Goal: Task Accomplishment & Management: Complete application form

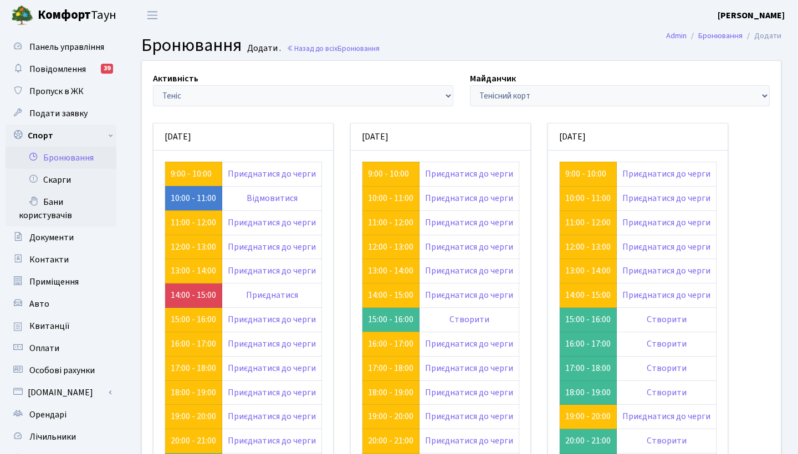
scroll to position [74, 0]
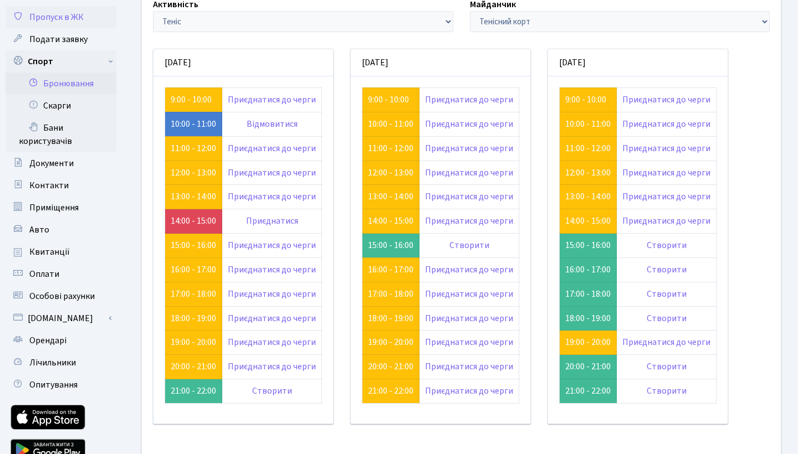
click at [54, 12] on span "Пропуск в ЖК" at bounding box center [56, 17] width 54 height 12
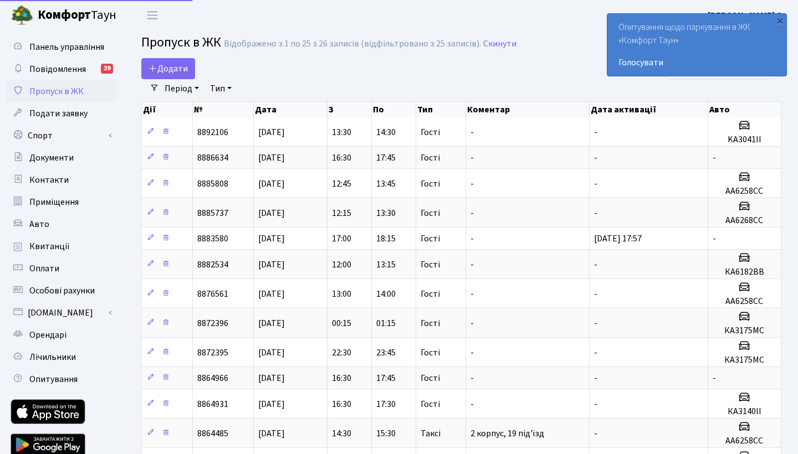
select select "25"
click at [161, 73] on span "Додати" at bounding box center [167, 69] width 39 height 12
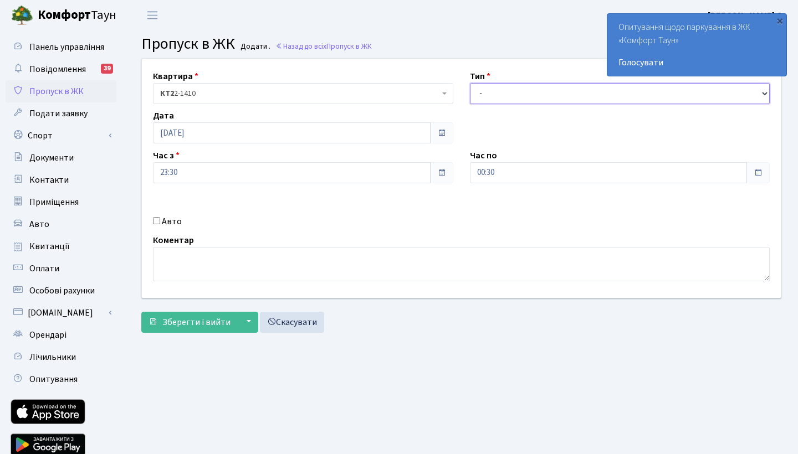
select select "3"
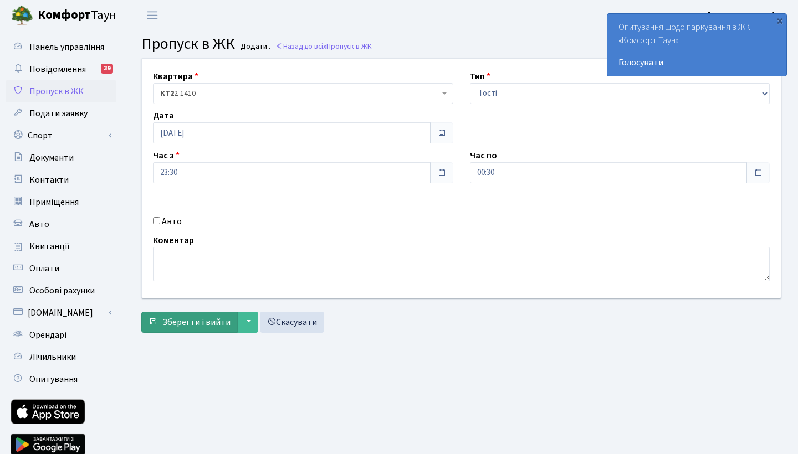
click at [192, 319] on span "Зберегти і вийти" at bounding box center [196, 322] width 68 height 12
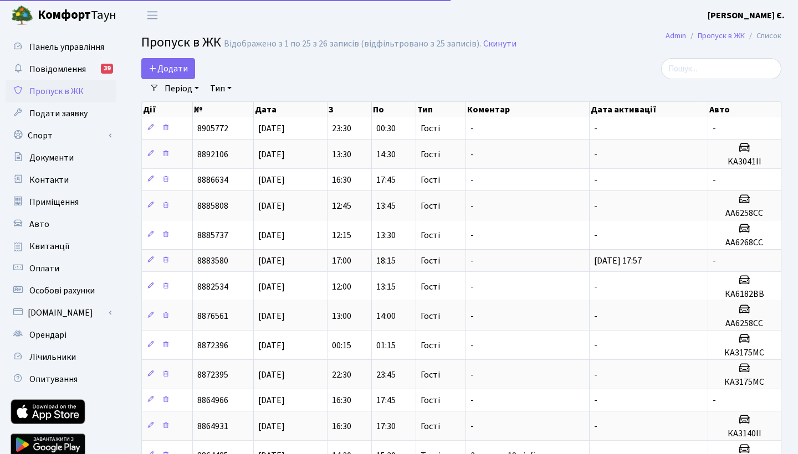
select select "25"
